Goal: Find contact information: Find contact information

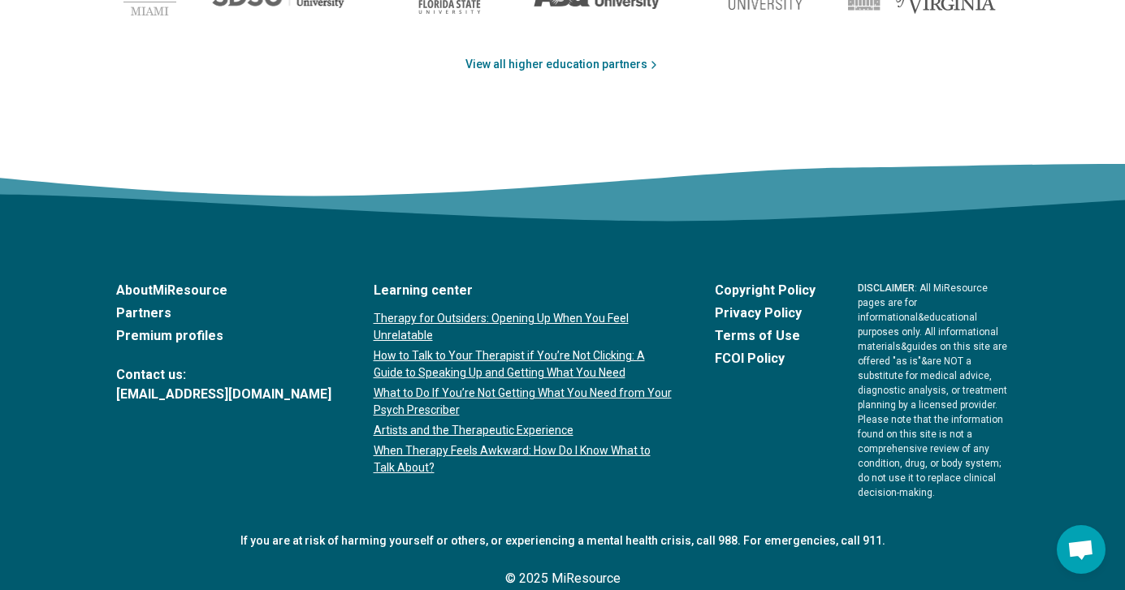
scroll to position [2831, 0]
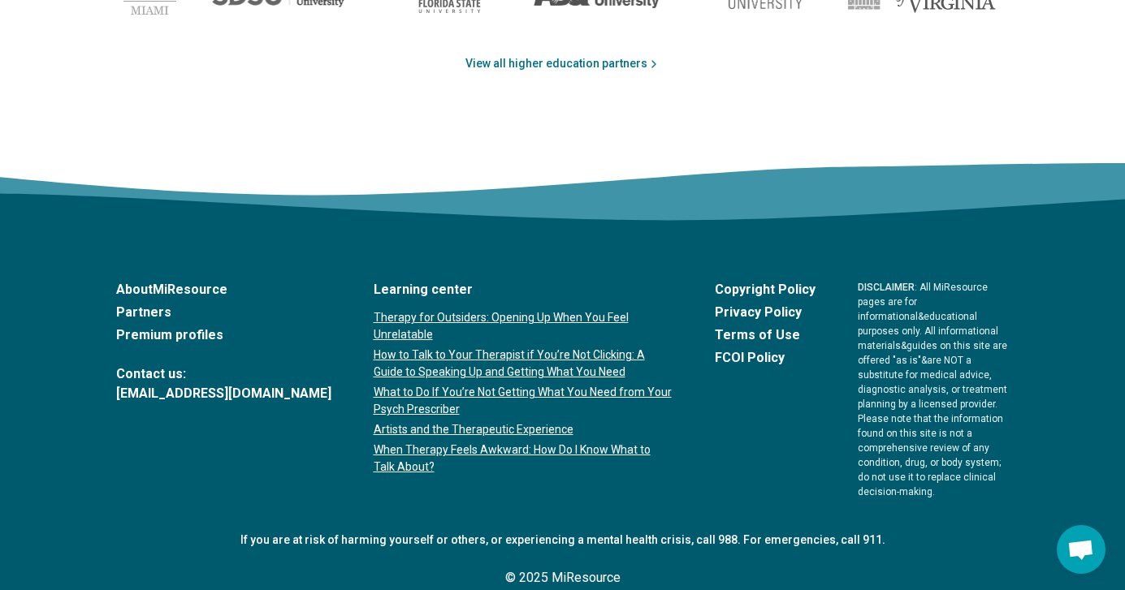
click at [155, 284] on link "About MiResource" at bounding box center [223, 289] width 215 height 19
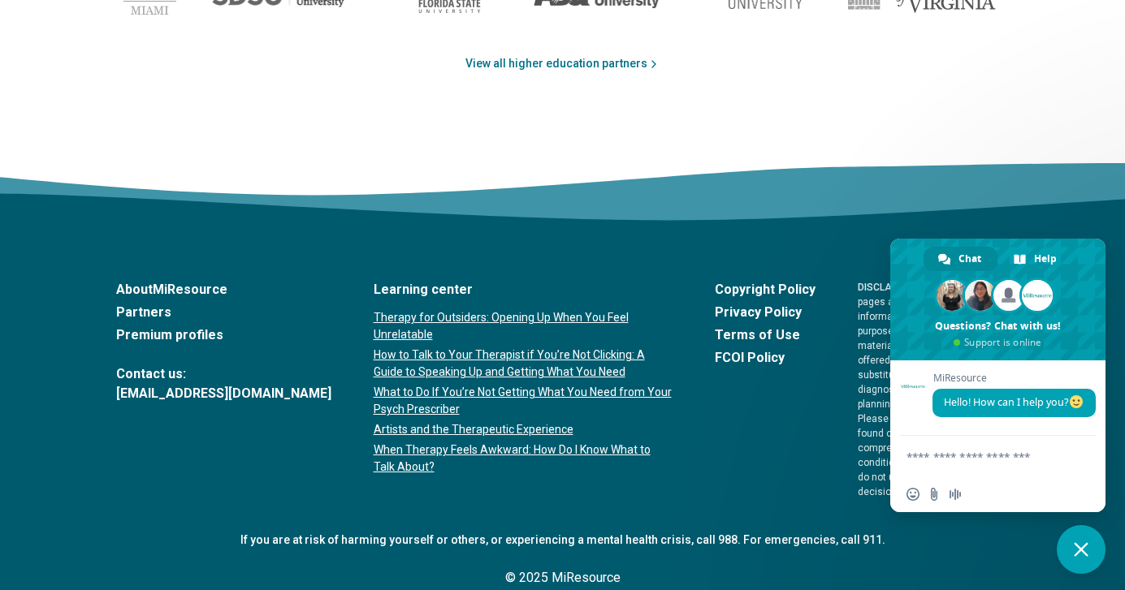
type textarea "**"
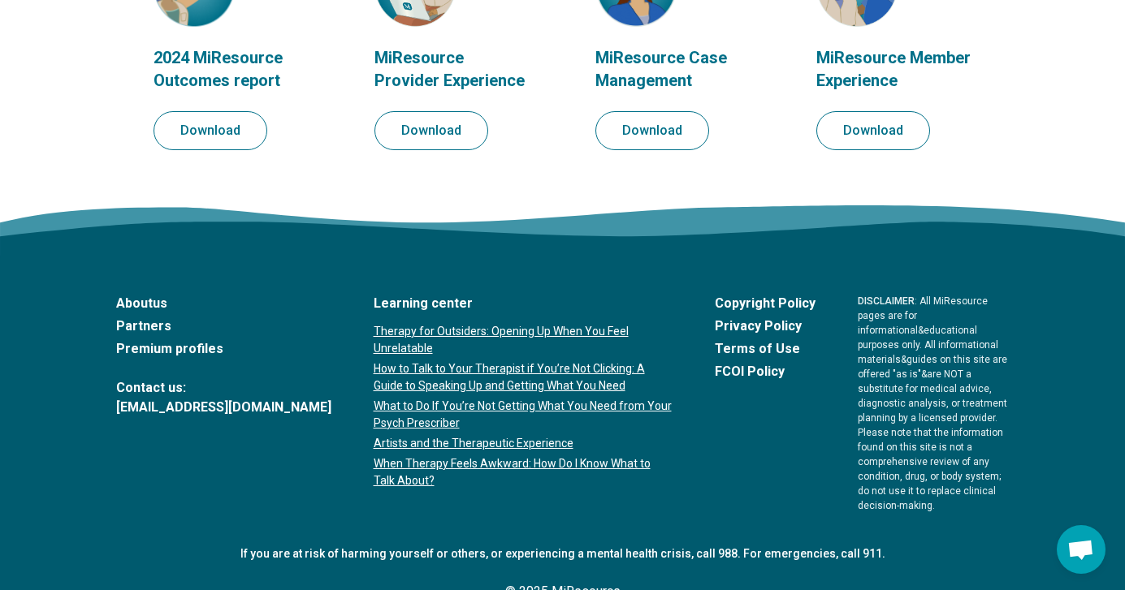
scroll to position [2016, 0]
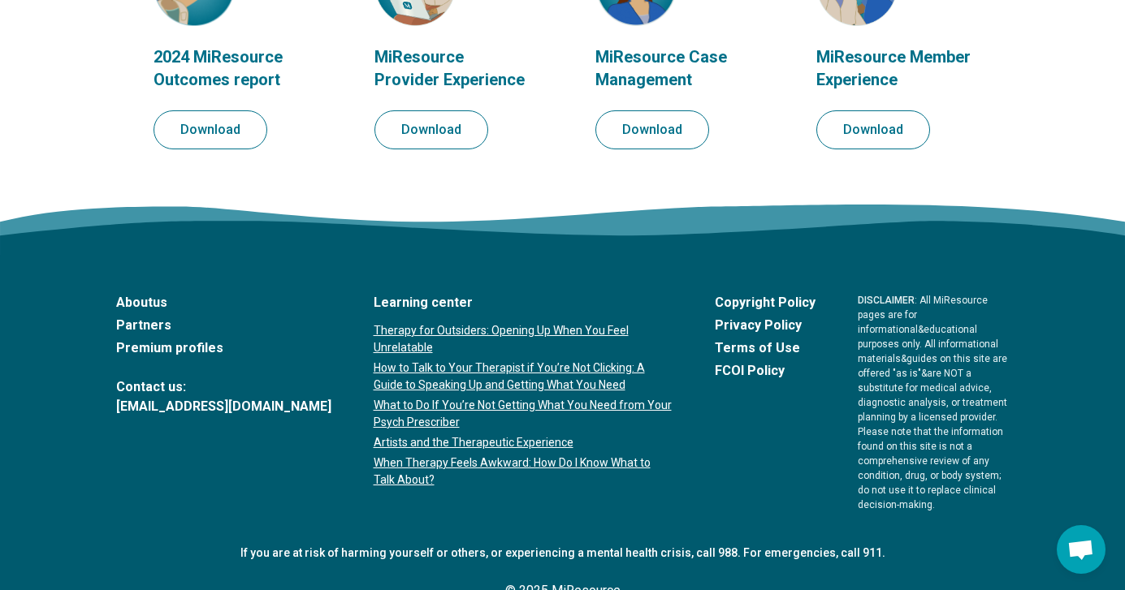
click at [179, 347] on link "Premium profiles" at bounding box center [223, 348] width 215 height 19
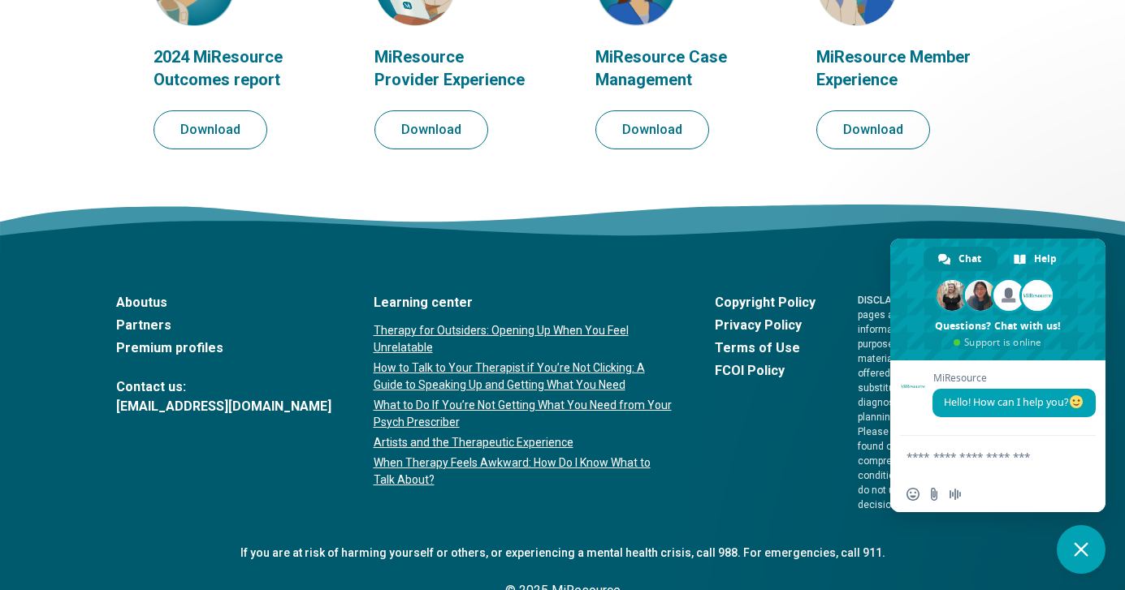
type textarea "**"
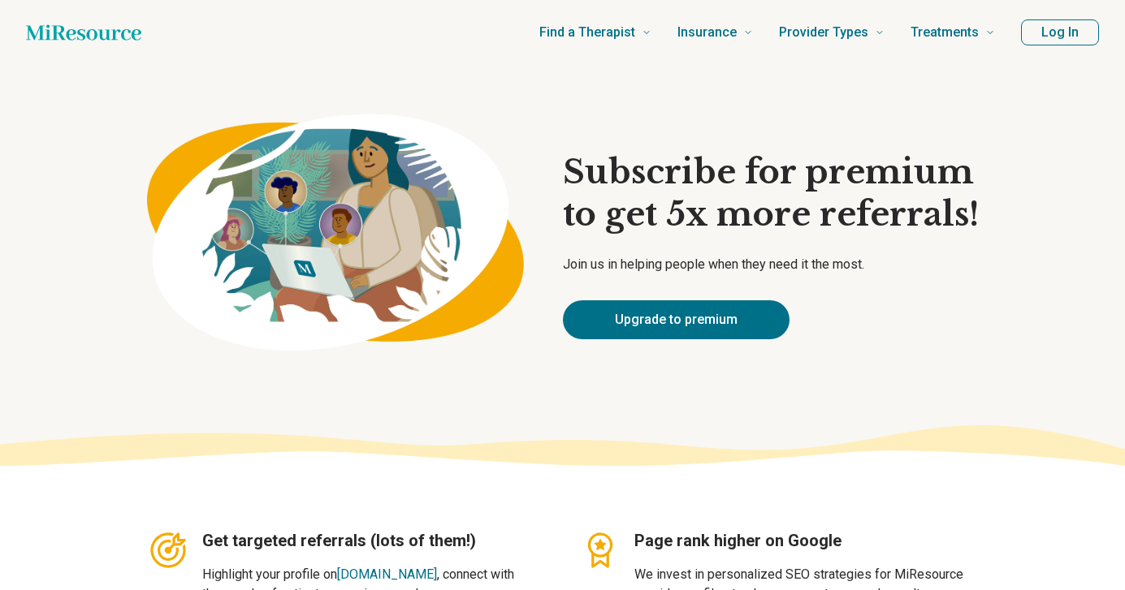
type textarea "*"
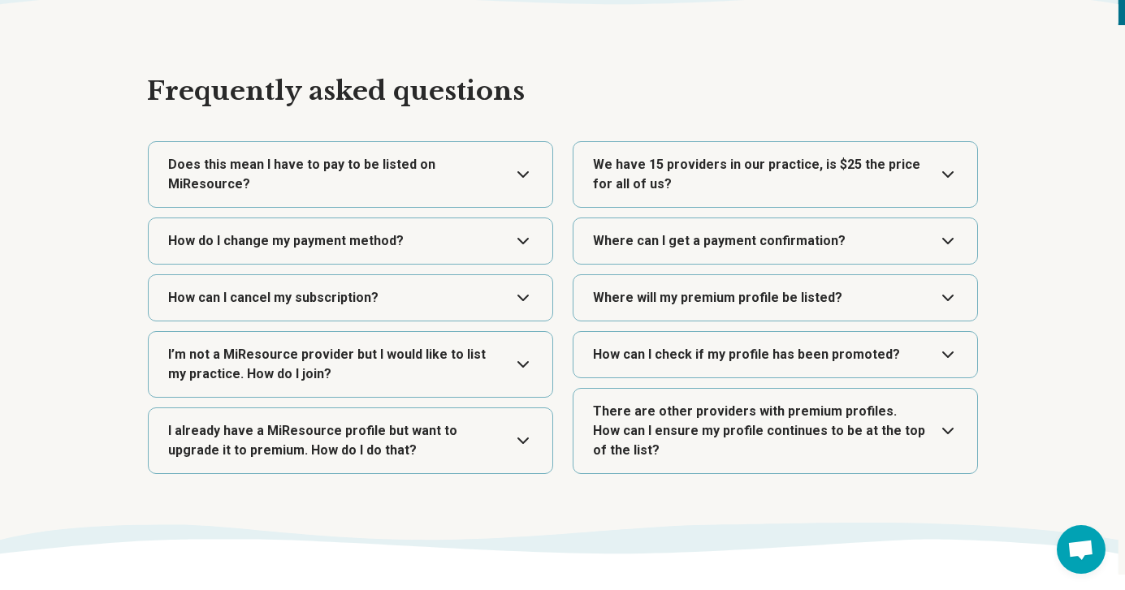
scroll to position [2786, 0]
click at [481, 158] on button "Expand" at bounding box center [350, 173] width 391 height 65
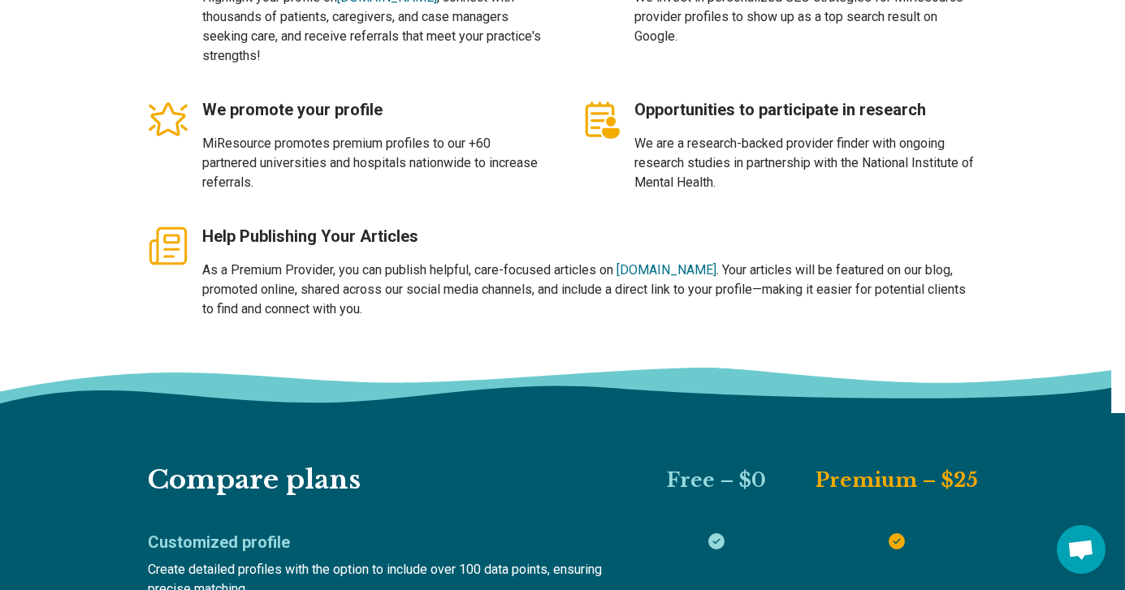
scroll to position [0, 0]
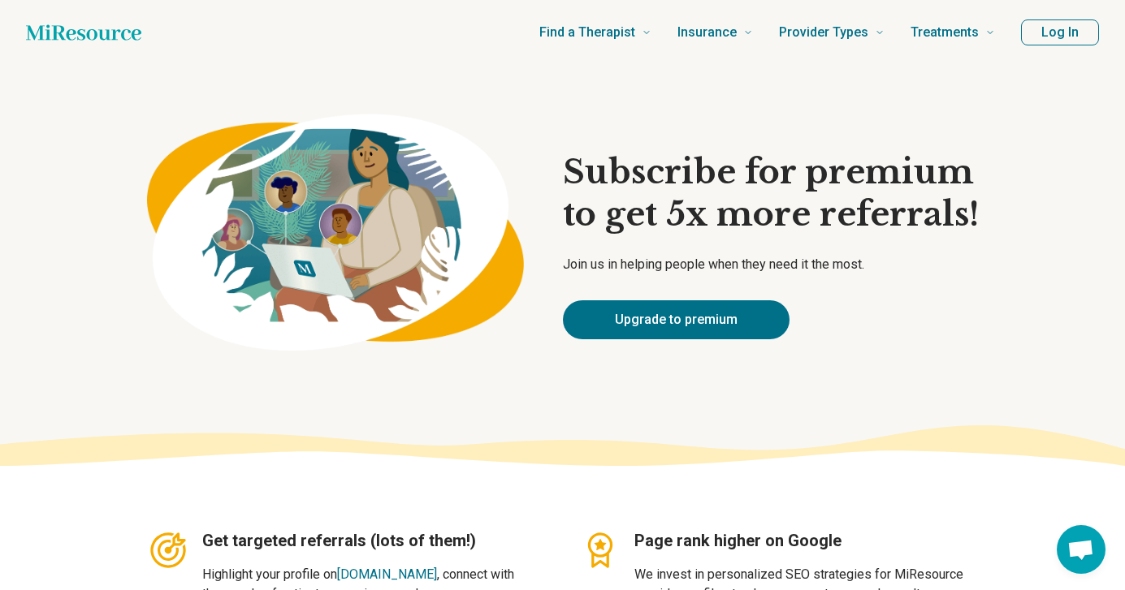
click at [1048, 36] on button "Log In" at bounding box center [1060, 32] width 78 height 26
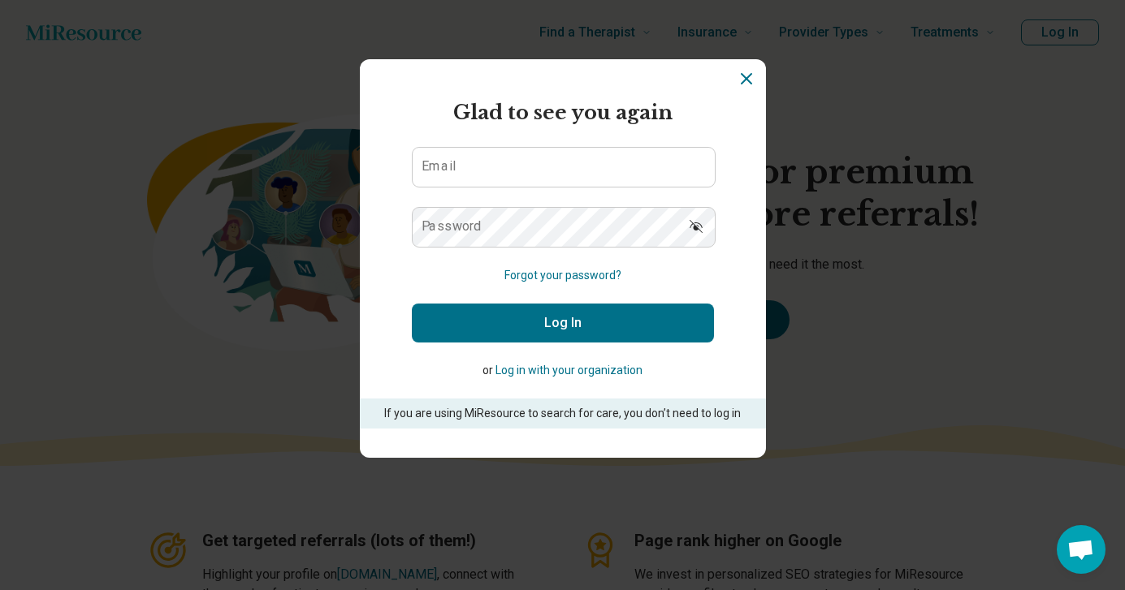
click at [756, 73] on section "Miresource logo Glad to see you again Email Password Forgot your password? Log …" at bounding box center [563, 258] width 406 height 399
click at [741, 87] on icon "Dismiss" at bounding box center [746, 78] width 19 height 19
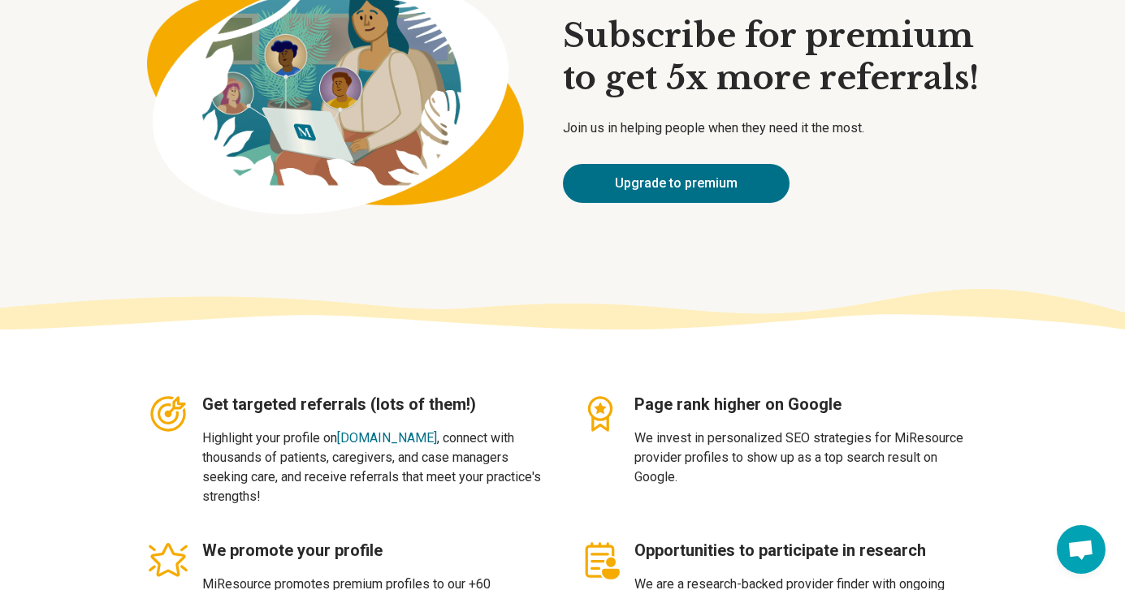
scroll to position [148, 0]
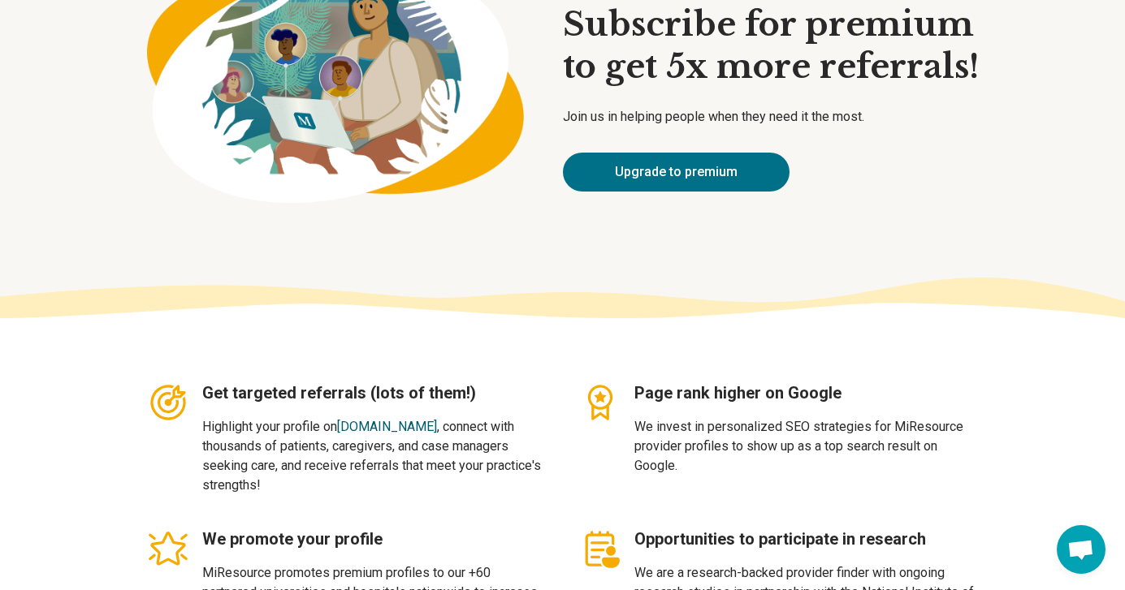
click at [421, 428] on link "[DOMAIN_NAME]" at bounding box center [387, 426] width 100 height 15
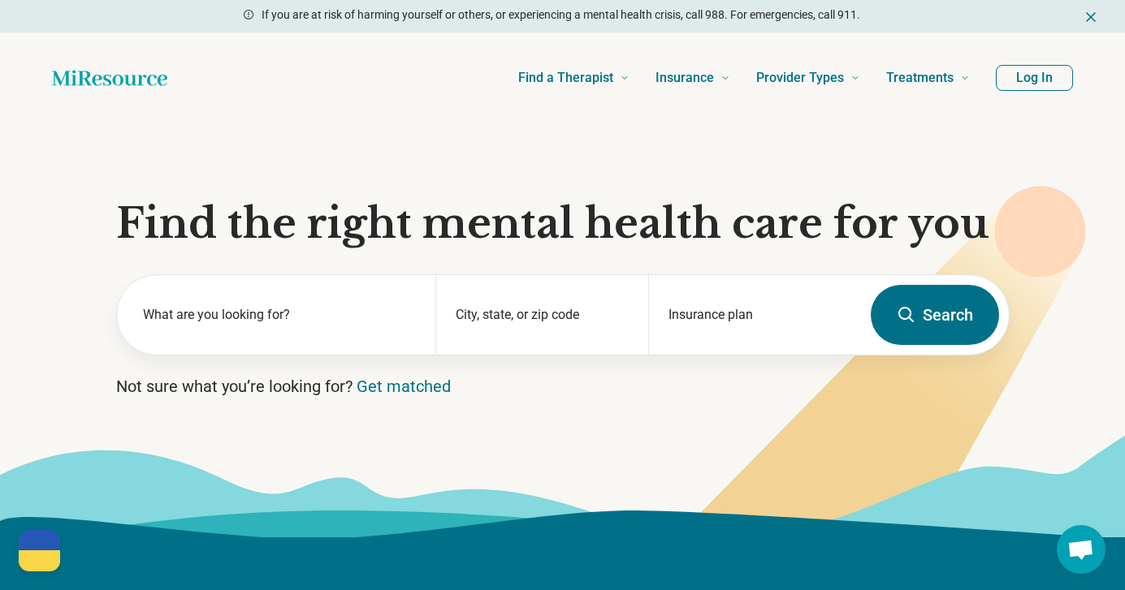
click at [1086, 553] on span "Open chat" at bounding box center [1080, 551] width 27 height 23
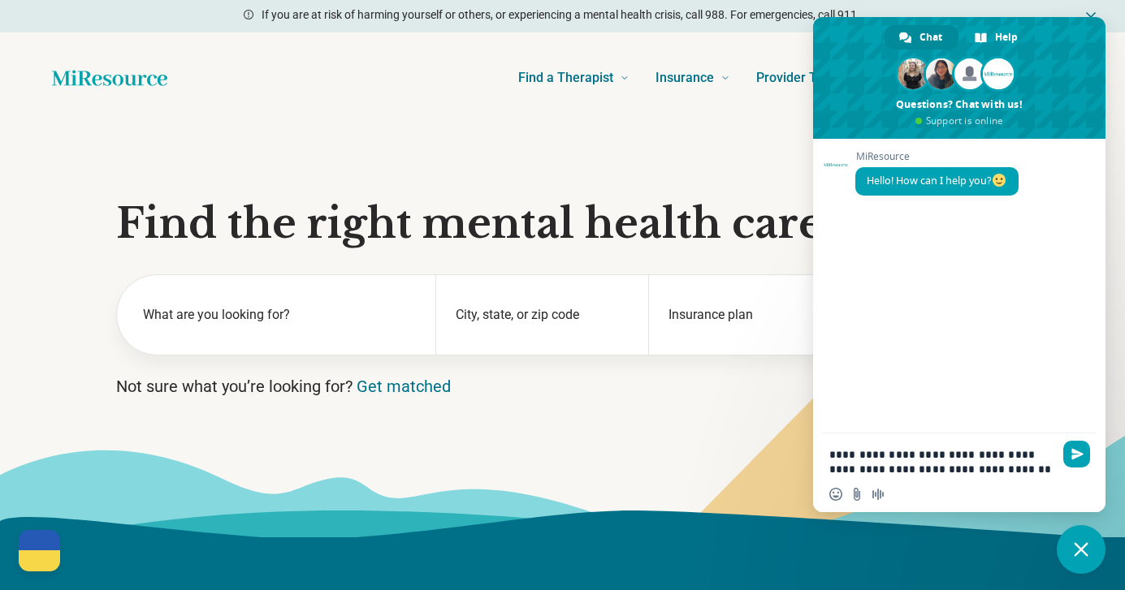
type textarea "**********"
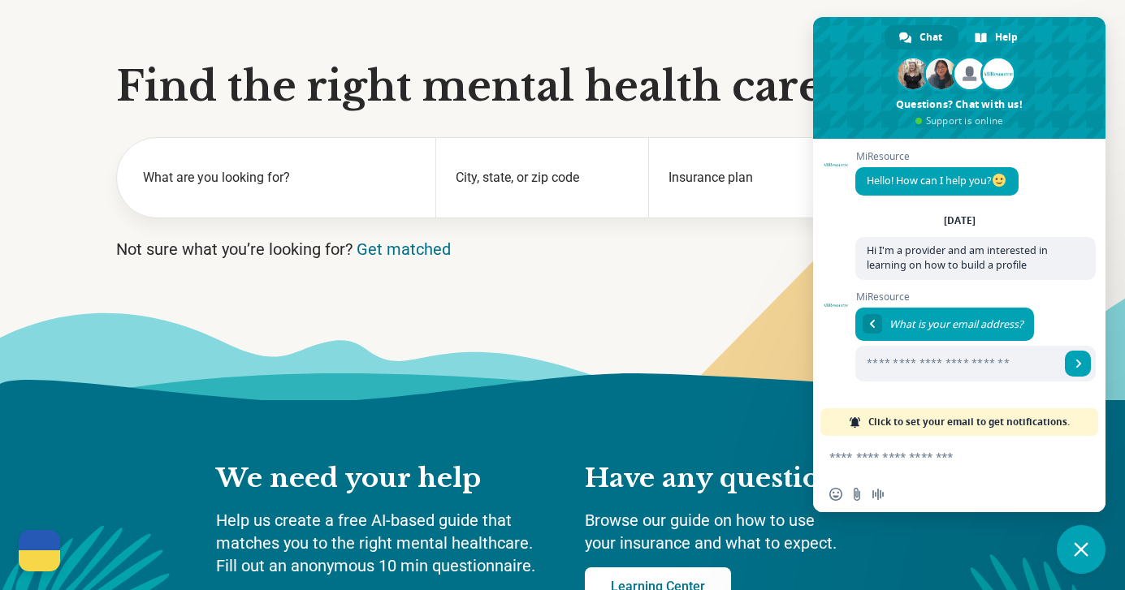
scroll to position [134, 0]
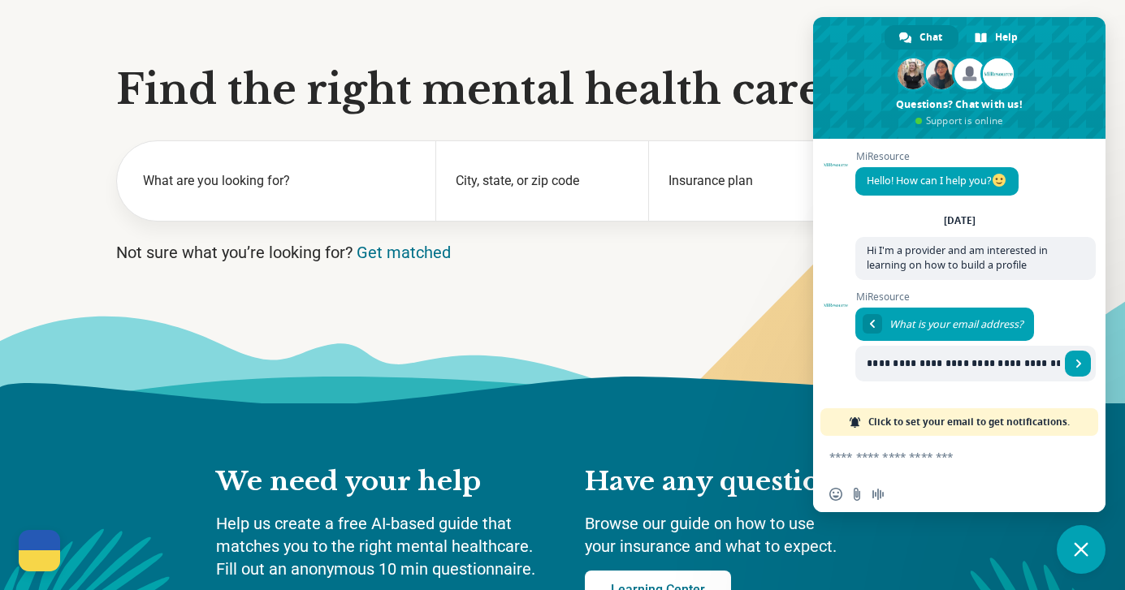
type input "**********"
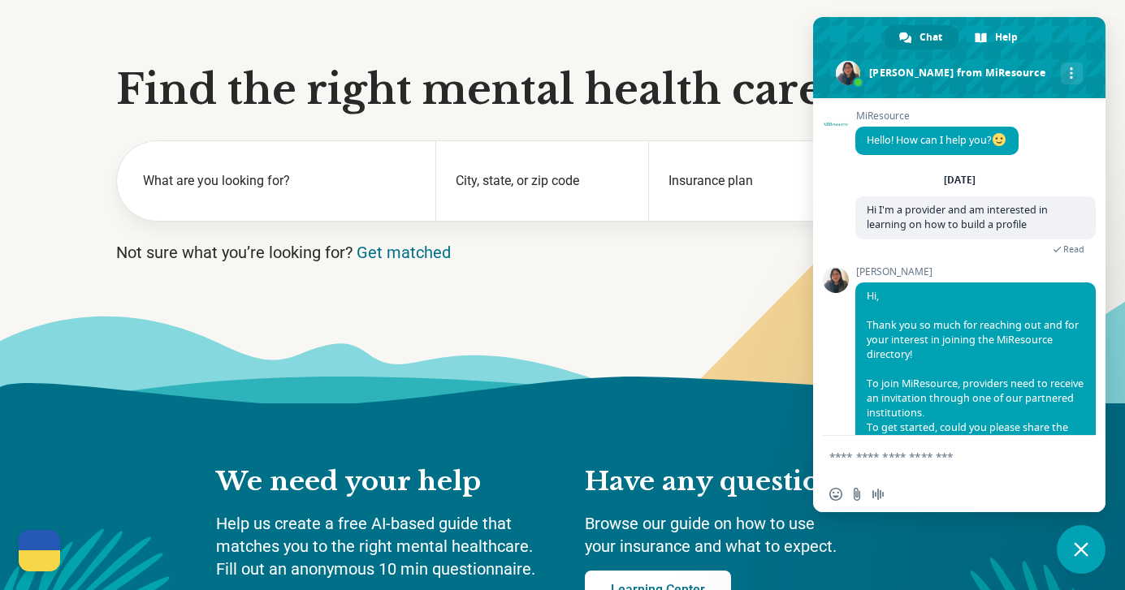
scroll to position [127, 0]
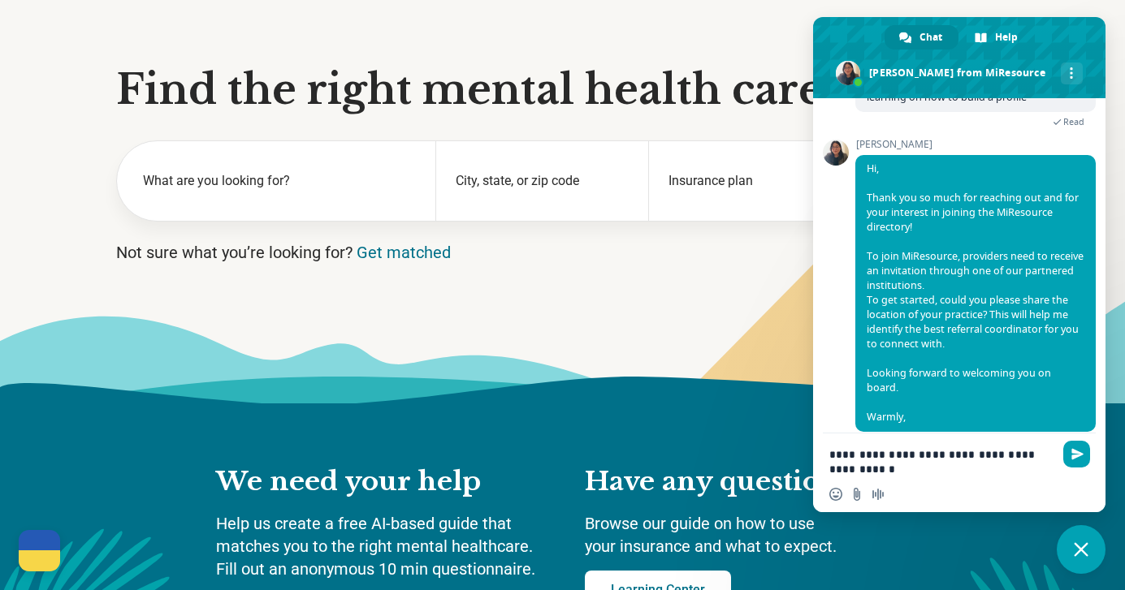
type textarea "**********"
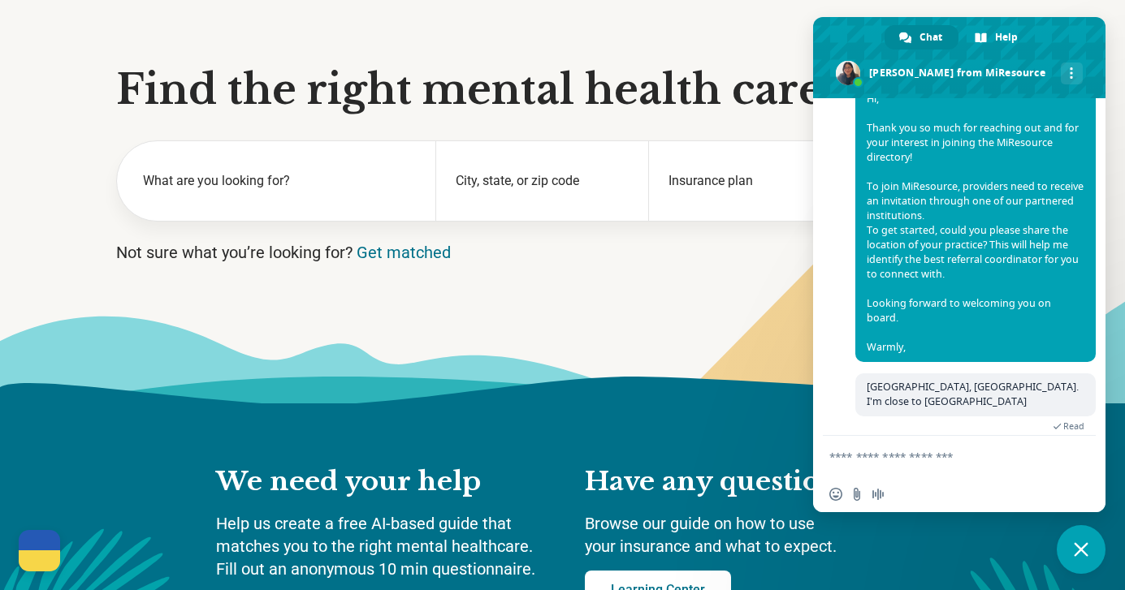
scroll to position [328, 0]
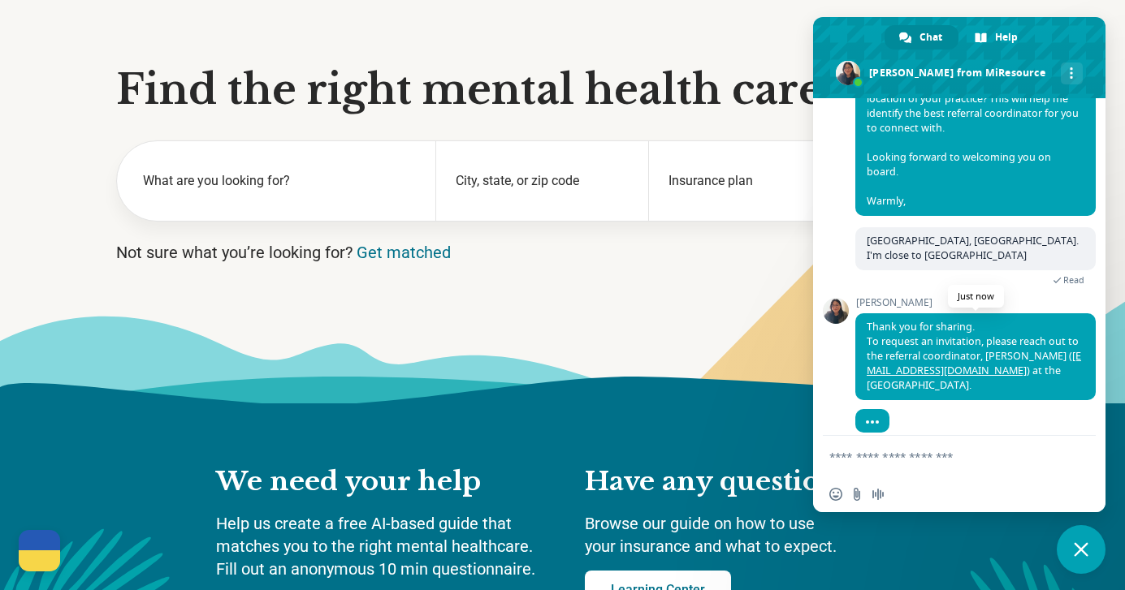
click at [971, 355] on link "[EMAIL_ADDRESS][DOMAIN_NAME]" at bounding box center [973, 363] width 214 height 28
drag, startPoint x: 864, startPoint y: 357, endPoint x: 992, endPoint y: 357, distance: 128.3
click at [992, 357] on span "Thank you for sharing. To request an invitation, please reach out to the referr…" at bounding box center [975, 356] width 240 height 87
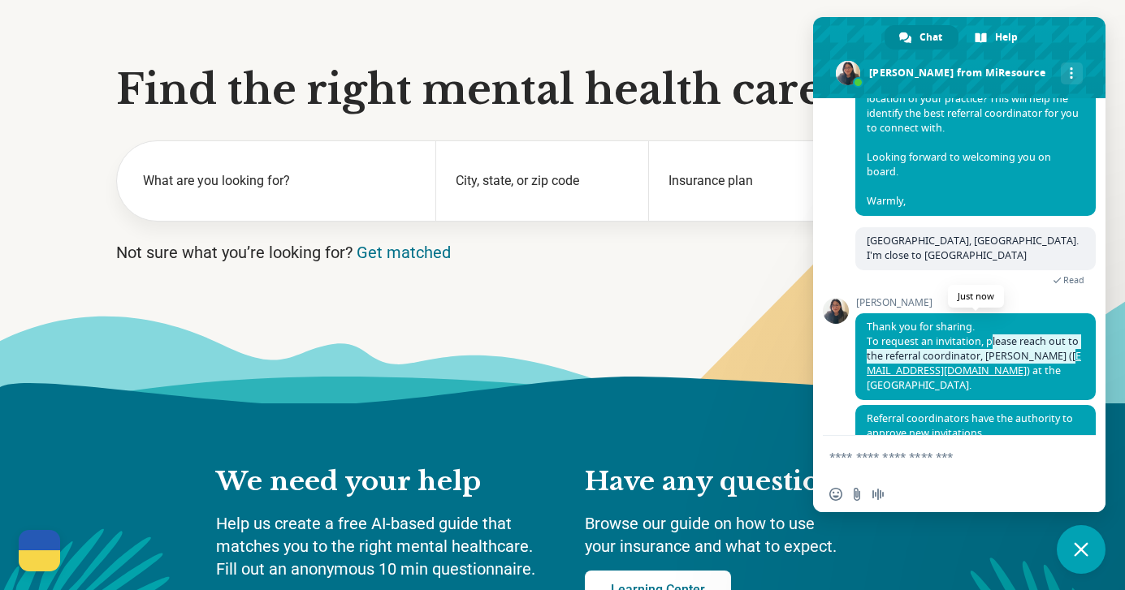
copy span "lease reach out to the referral coordinator, [PERSON_NAME] ( k"
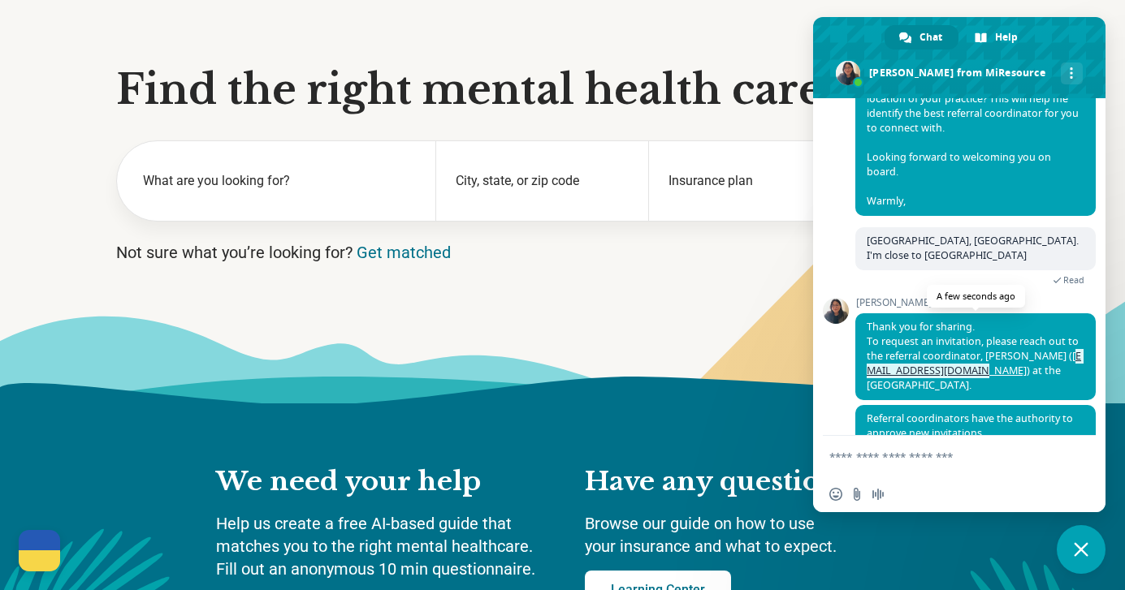
drag, startPoint x: 865, startPoint y: 354, endPoint x: 991, endPoint y: 359, distance: 126.0
click at [991, 359] on span "Thank you for sharing. To request an invitation, please reach out to the referr…" at bounding box center [975, 356] width 240 height 87
copy link "[EMAIL_ADDRESS][DOMAIN_NAME]"
click at [945, 455] on textarea "Compose your message..." at bounding box center [941, 457] width 224 height 15
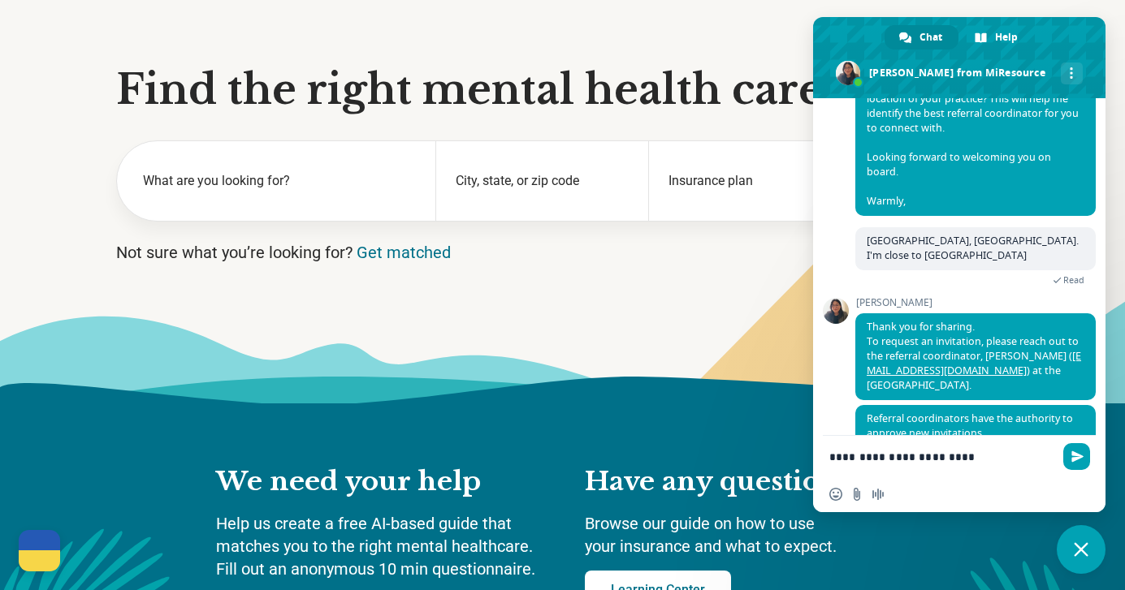
type textarea "**********"
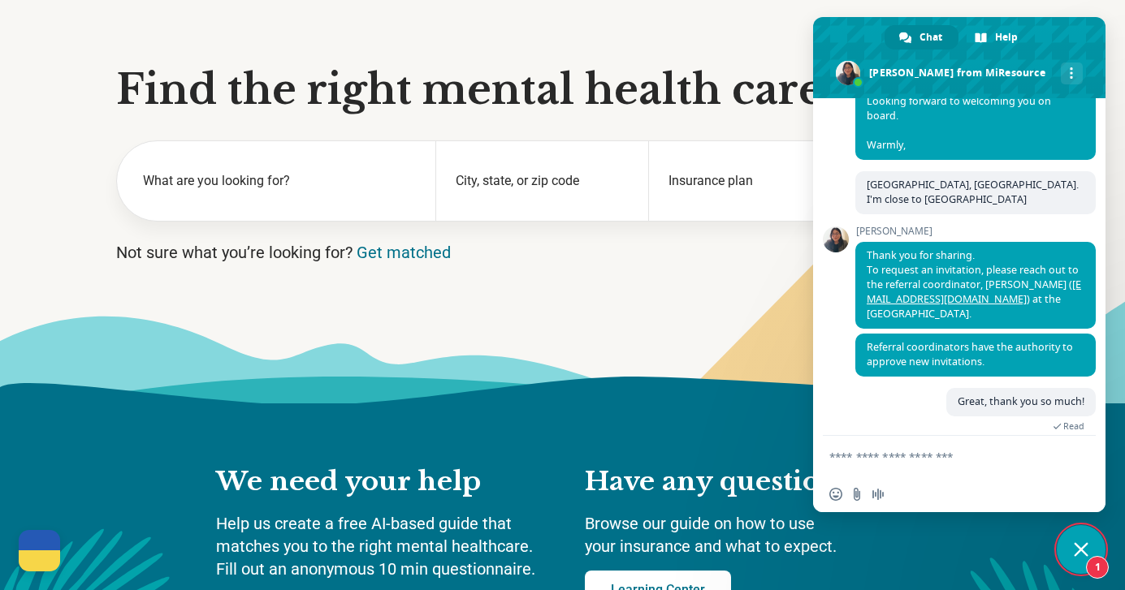
scroll to position [499, 0]
